Goal: Information Seeking & Learning: Learn about a topic

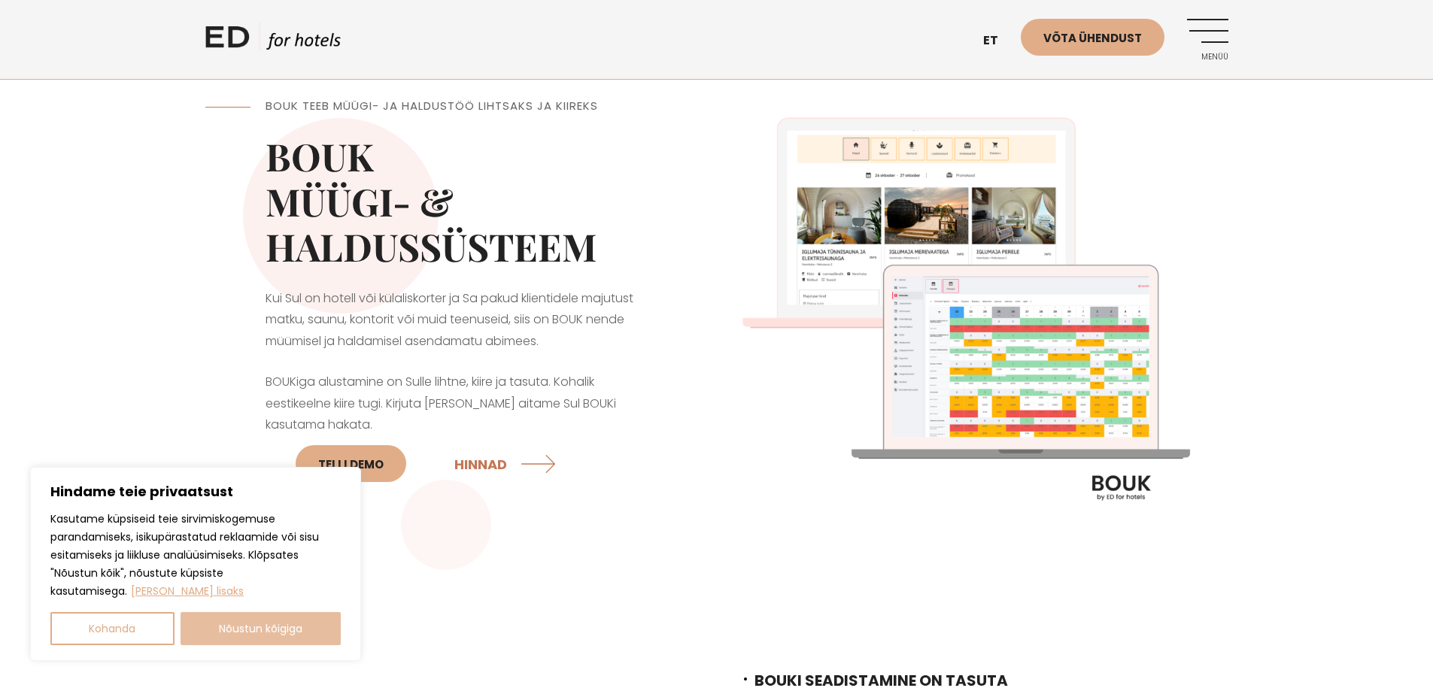
click at [290, 627] on button "Nõustun kõigiga" at bounding box center [261, 628] width 161 height 33
checkbox input "true"
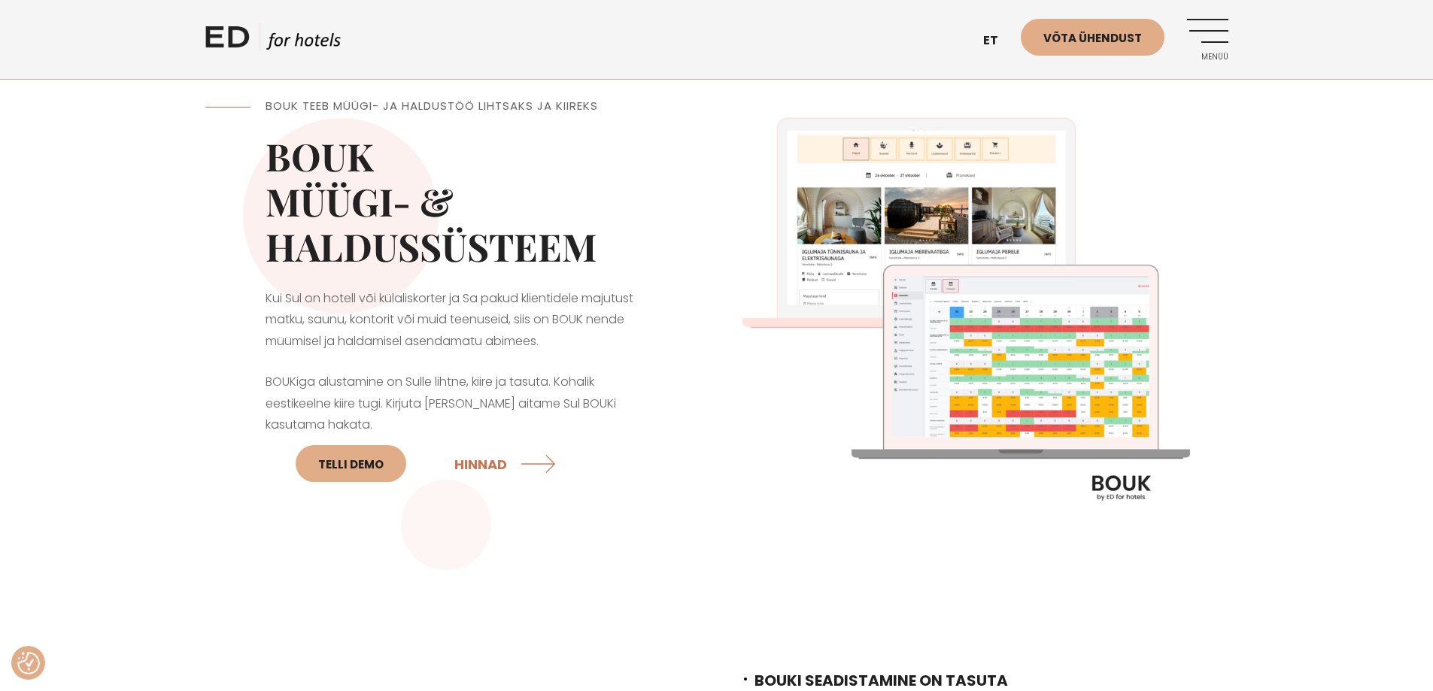
click at [960, 384] on img at bounding box center [973, 316] width 512 height 512
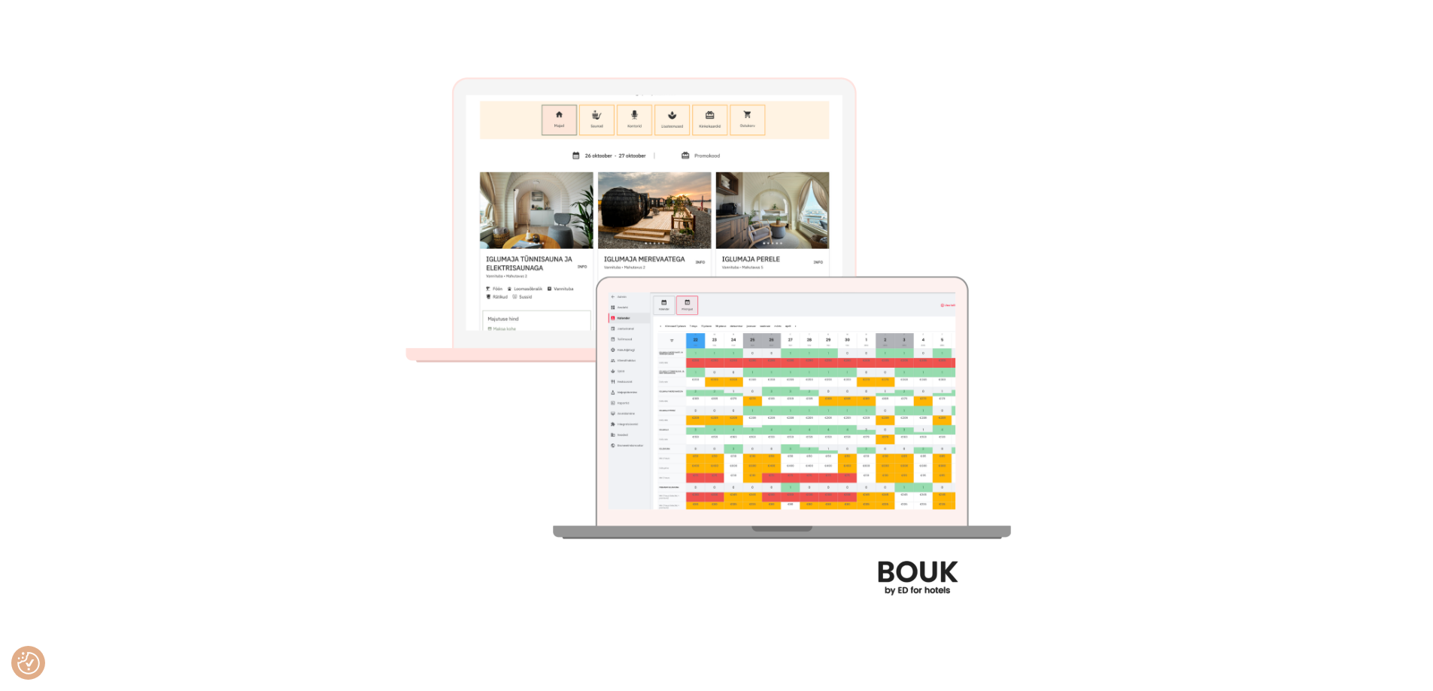
click at [220, 91] on div at bounding box center [716, 345] width 1433 height 691
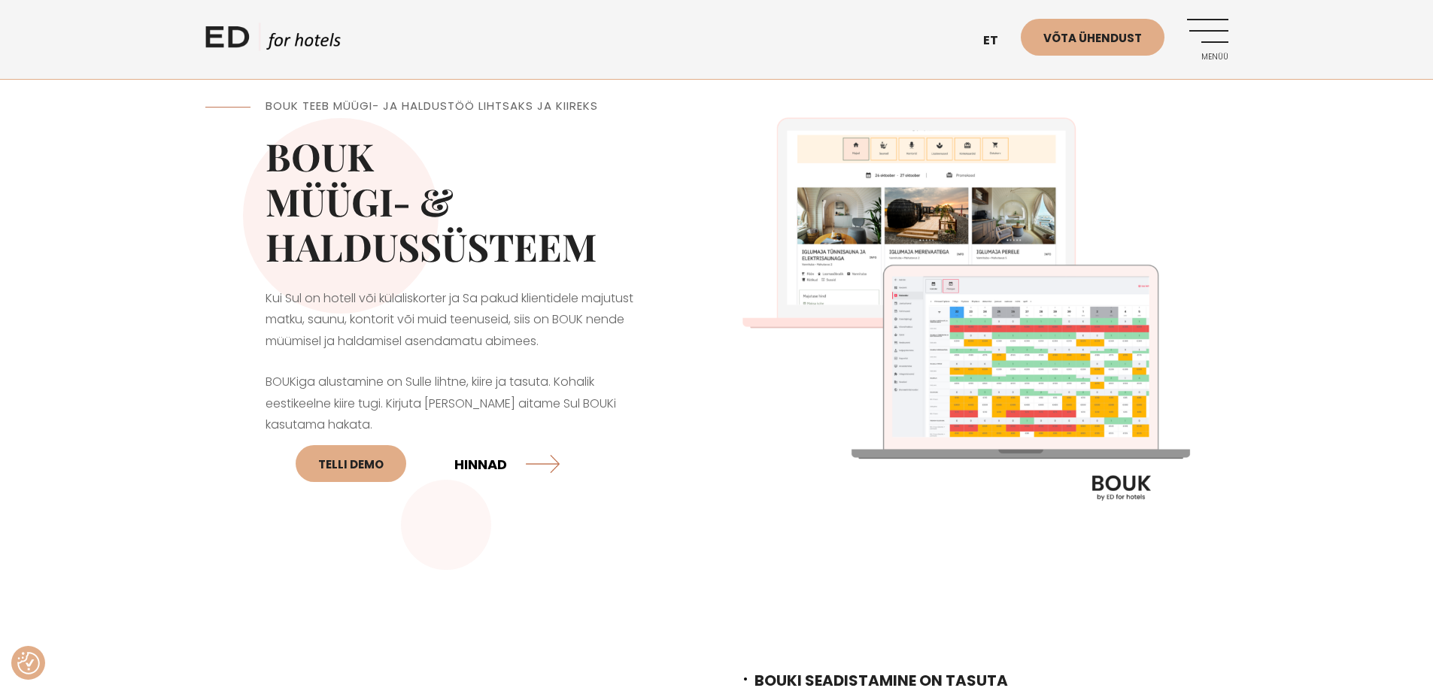
click at [483, 460] on link "HINNAD" at bounding box center [506, 464] width 105 height 40
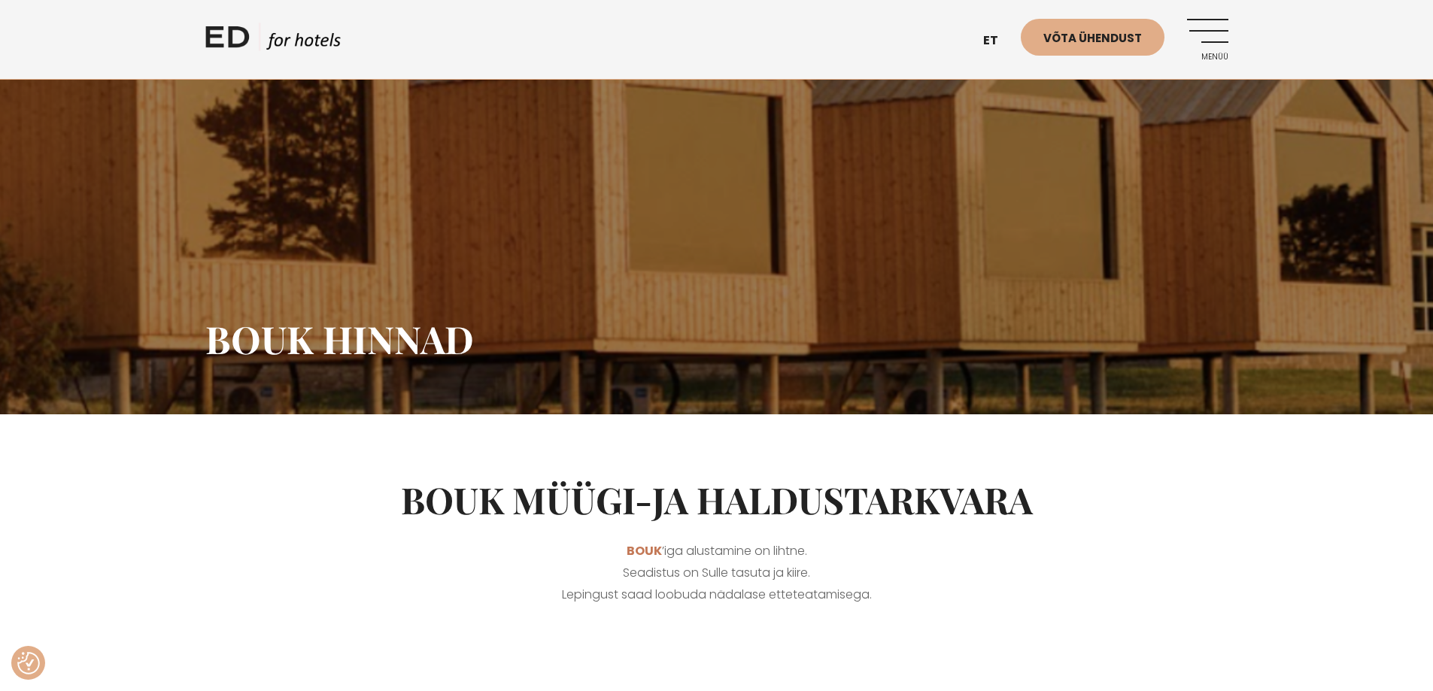
click at [1223, 40] on link "Menüü" at bounding box center [1207, 39] width 41 height 41
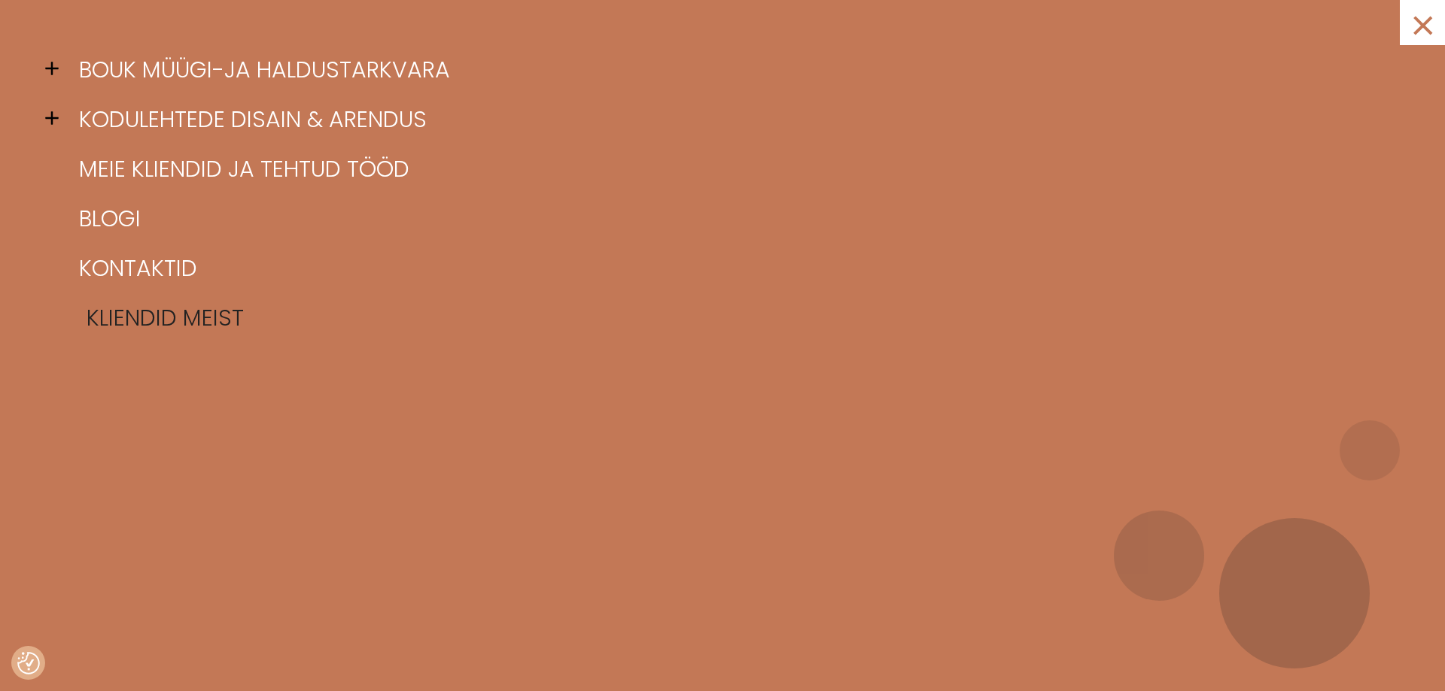
click at [947, 322] on link "Kliendid meist" at bounding box center [741, 318] width 1332 height 50
